Goal: Navigation & Orientation: Find specific page/section

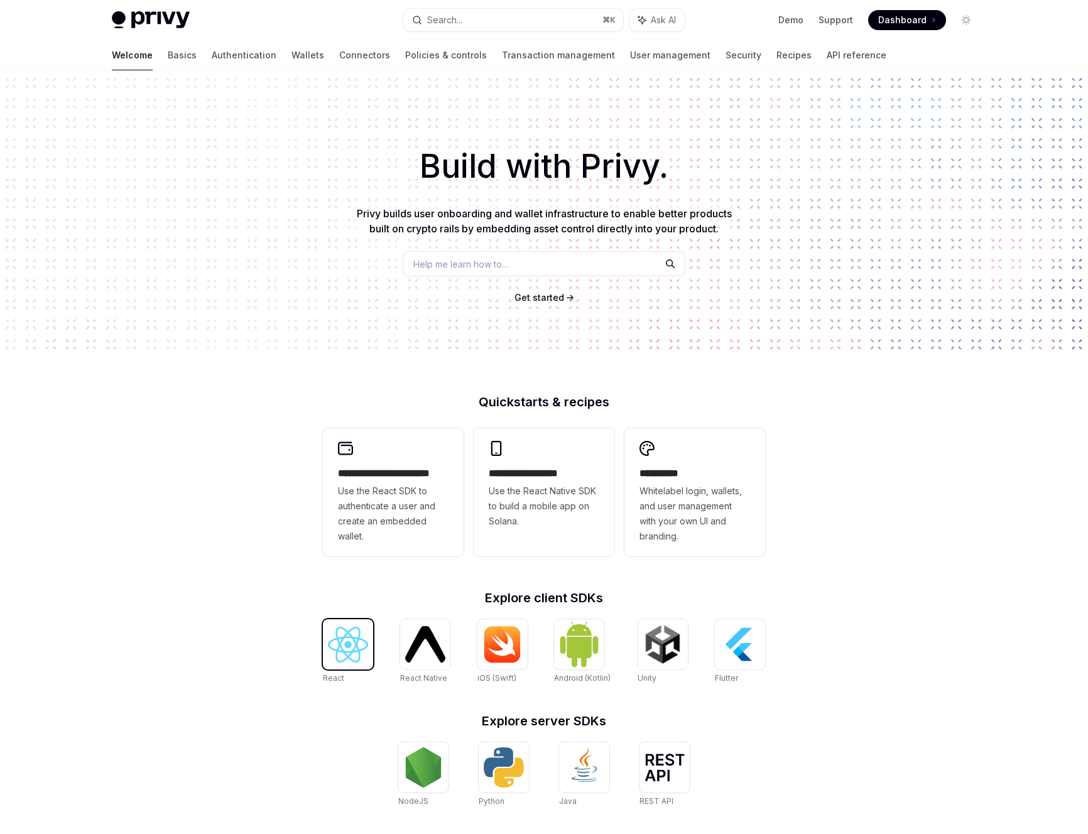
click at [344, 664] on div at bounding box center [348, 645] width 50 height 50
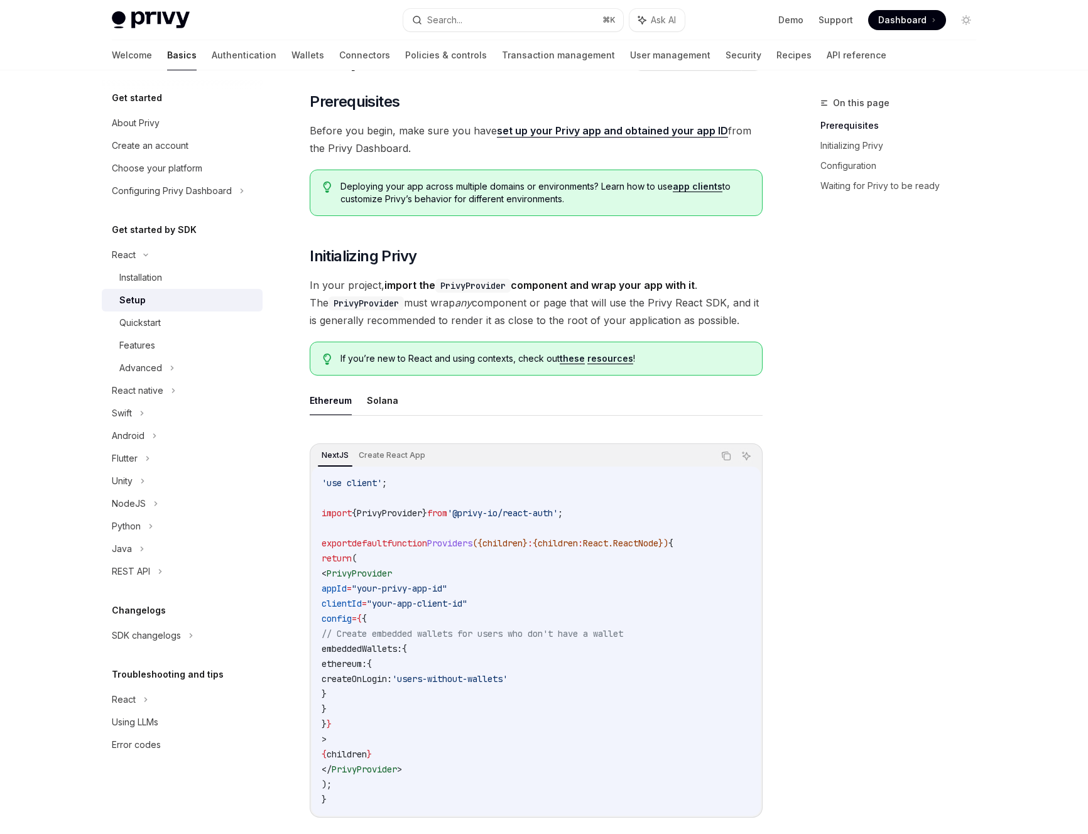
scroll to position [374, 0]
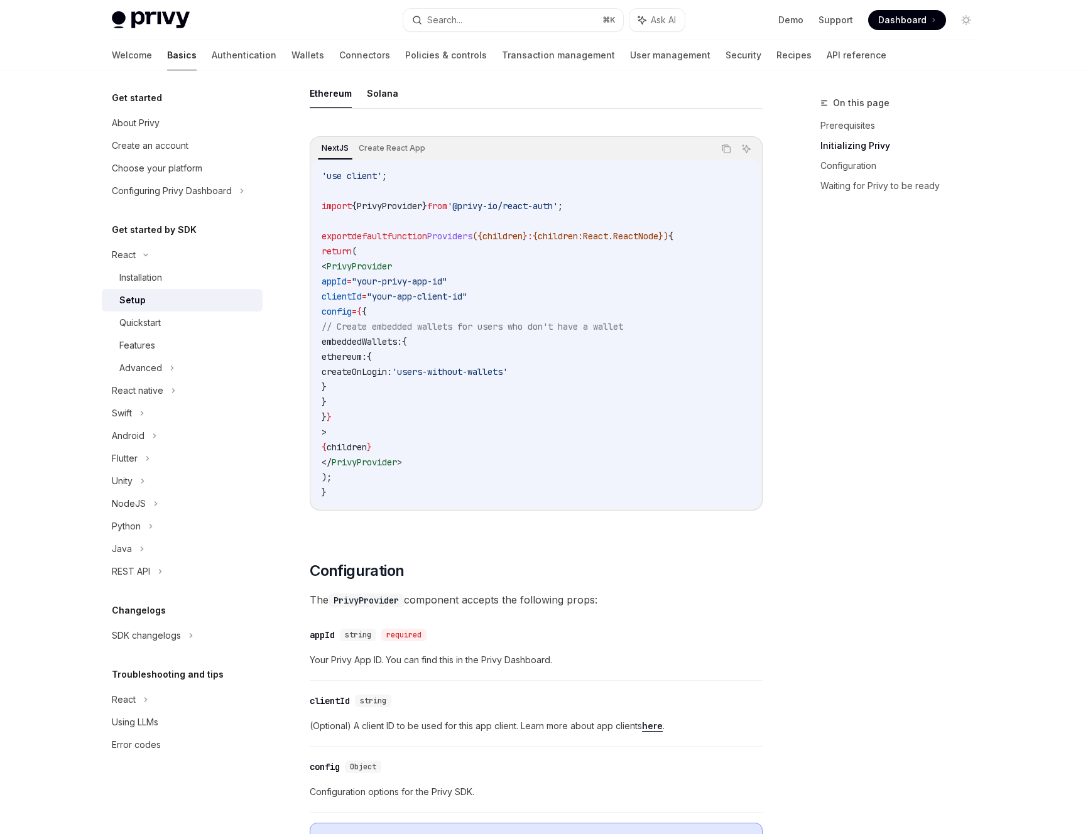
drag, startPoint x: 38, startPoint y: 241, endPoint x: 52, endPoint y: 150, distance: 92.8
click at [38, 241] on div "Privy Docs home page Search... ⌘ K Ask AI Demo Support Dashboard Dashboard Sear…" at bounding box center [544, 716] width 1088 height 2180
click at [133, 19] on img at bounding box center [151, 20] width 78 height 18
type textarea "*"
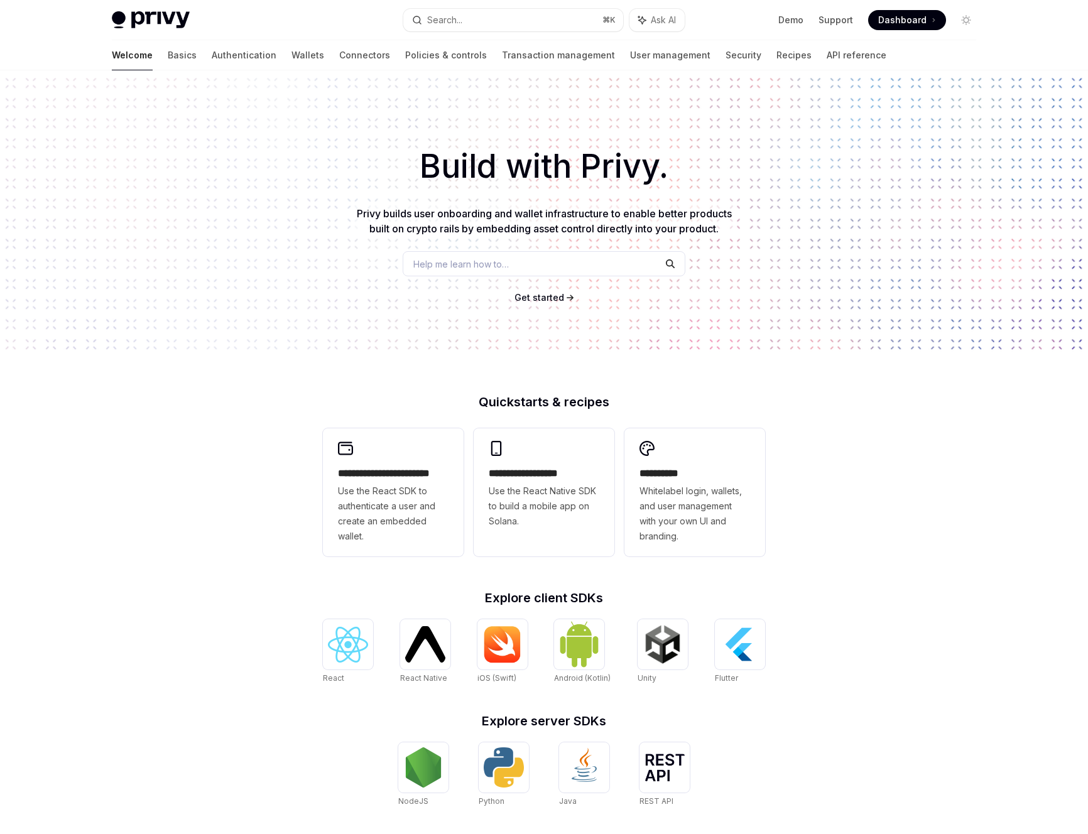
click at [915, 19] on span "Dashboard" at bounding box center [902, 20] width 48 height 13
